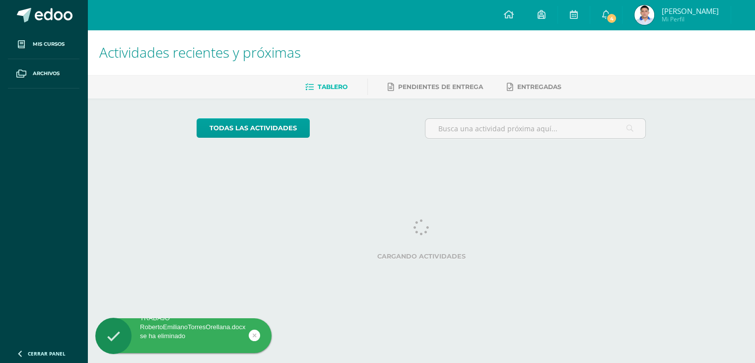
scroll to position [1500, 0]
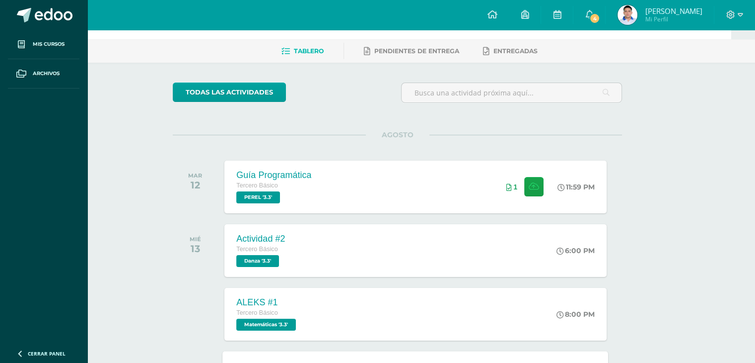
scroll to position [0, 24]
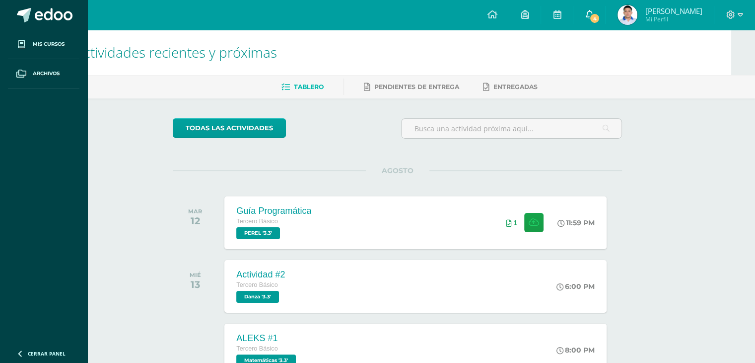
click at [587, 20] on link "4" at bounding box center [590, 15] width 32 height 30
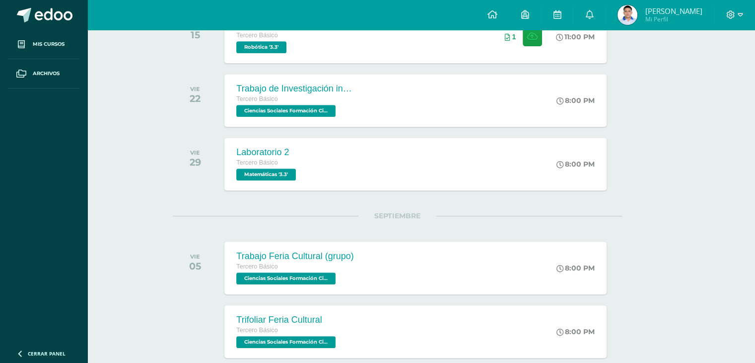
scroll to position [634, 24]
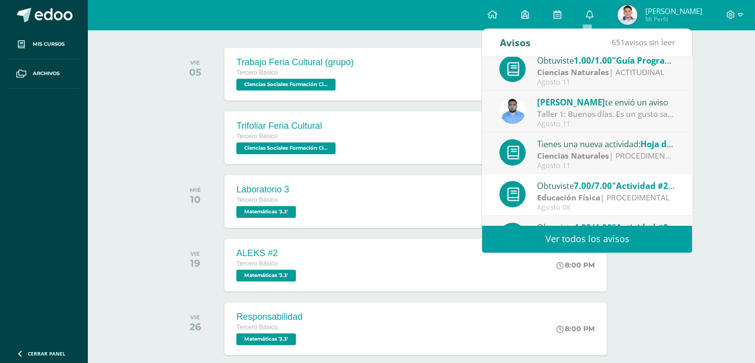
click at [512, 250] on link "Ver todos los avisos" at bounding box center [587, 238] width 210 height 27
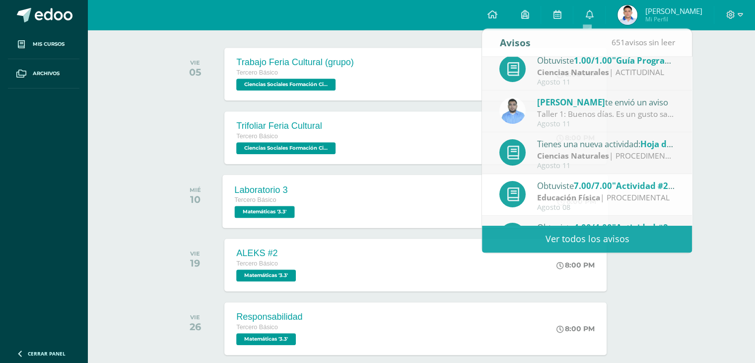
click at [387, 182] on div "Laboratorio 3 Tercero Básico Matemáticas '3.3' 8:00 PM Laboratorio 3 Matemática…" at bounding box center [416, 200] width 386 height 53
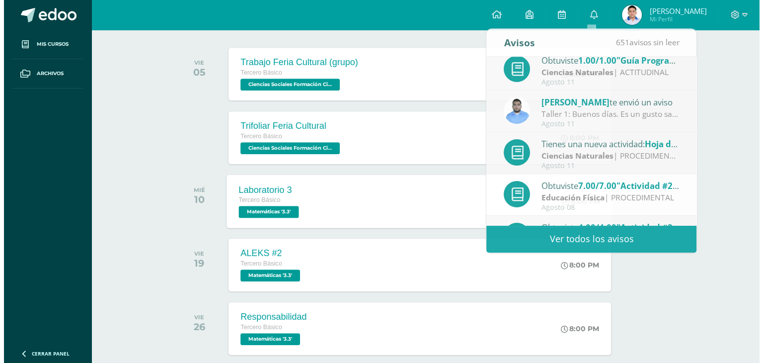
scroll to position [634, 0]
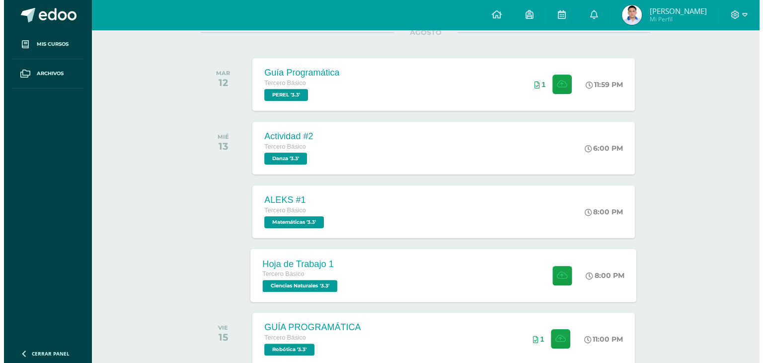
scroll to position [149, 0]
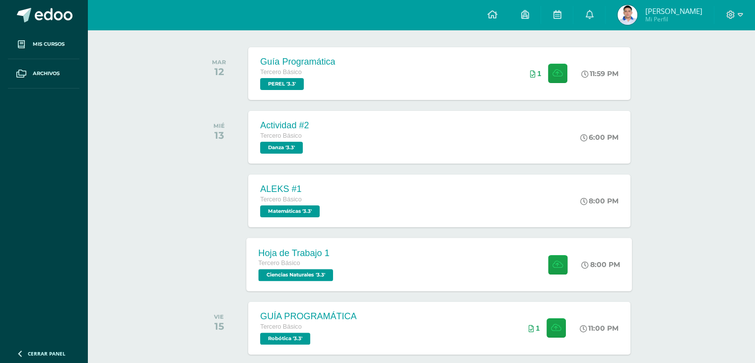
click at [415, 270] on div "Hoja de Trabajo 1 Tercero Básico Ciencias Naturales '3.3' 8:00 PM Hoja de Traba…" at bounding box center [440, 263] width 386 height 53
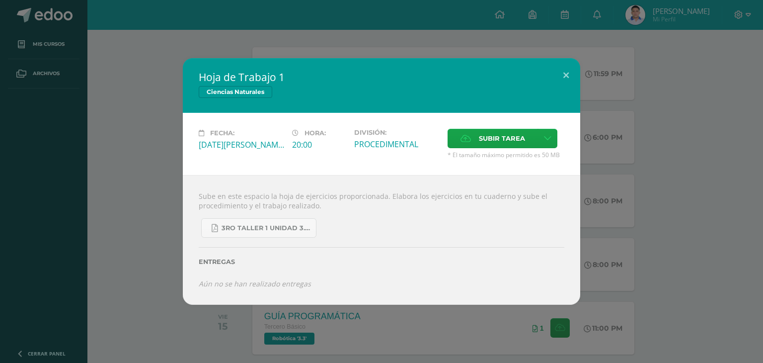
click at [267, 213] on div "3ro Taller 1 unidad 3.pdf" at bounding box center [381, 223] width 365 height 27
click at [267, 231] on span "3ro Taller 1 unidad 3.pdf" at bounding box center [265, 228] width 89 height 8
